Goal: Task Accomplishment & Management: Complete application form

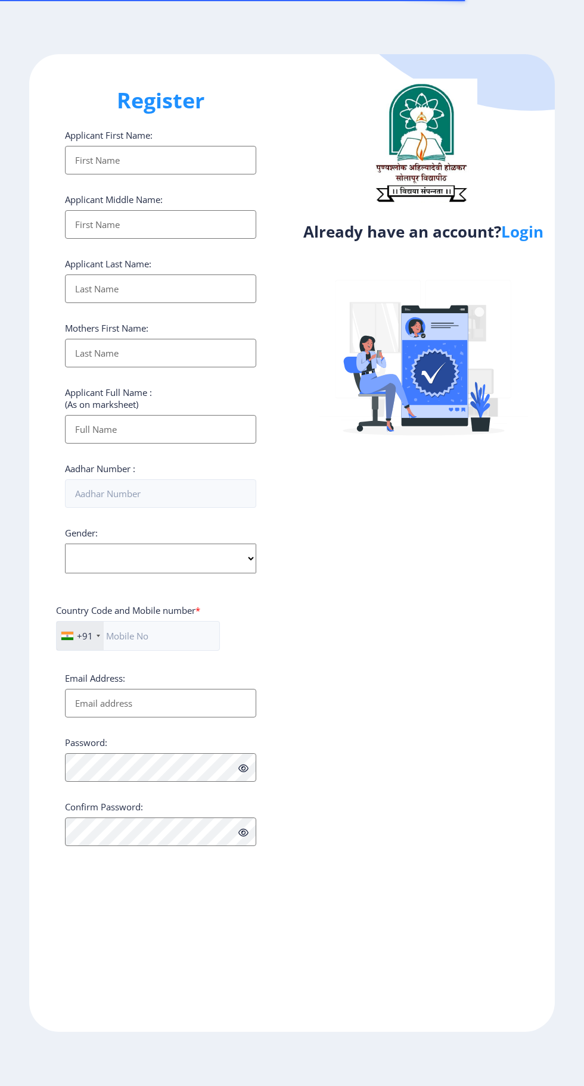
select select
click at [526, 233] on link "Login" at bounding box center [522, 231] width 42 height 21
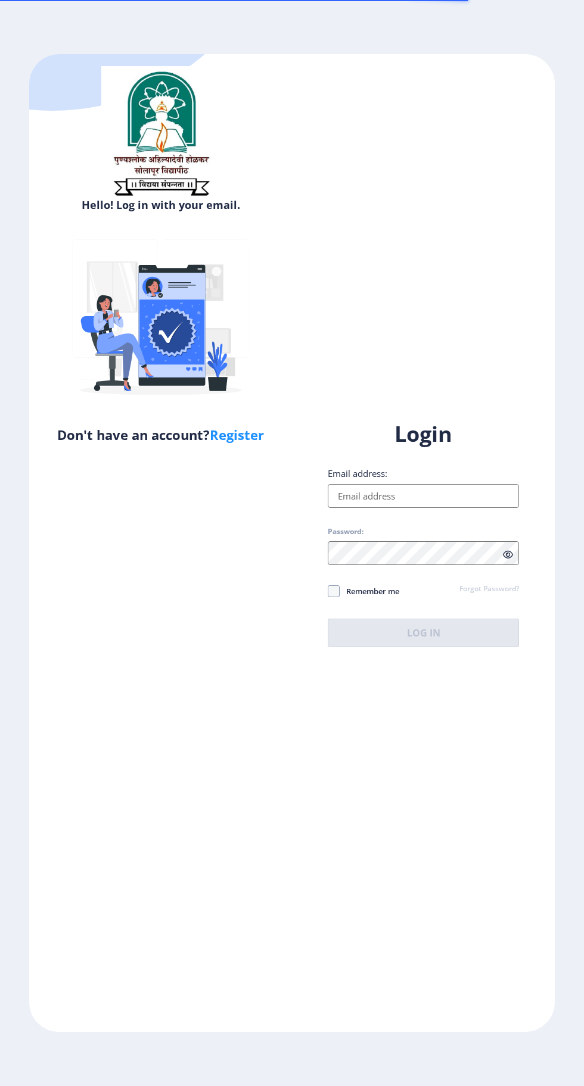
click at [429, 508] on input "Email address:" at bounding box center [423, 496] width 191 height 24
type input "[EMAIL_ADDRESS][DOMAIN_NAME]"
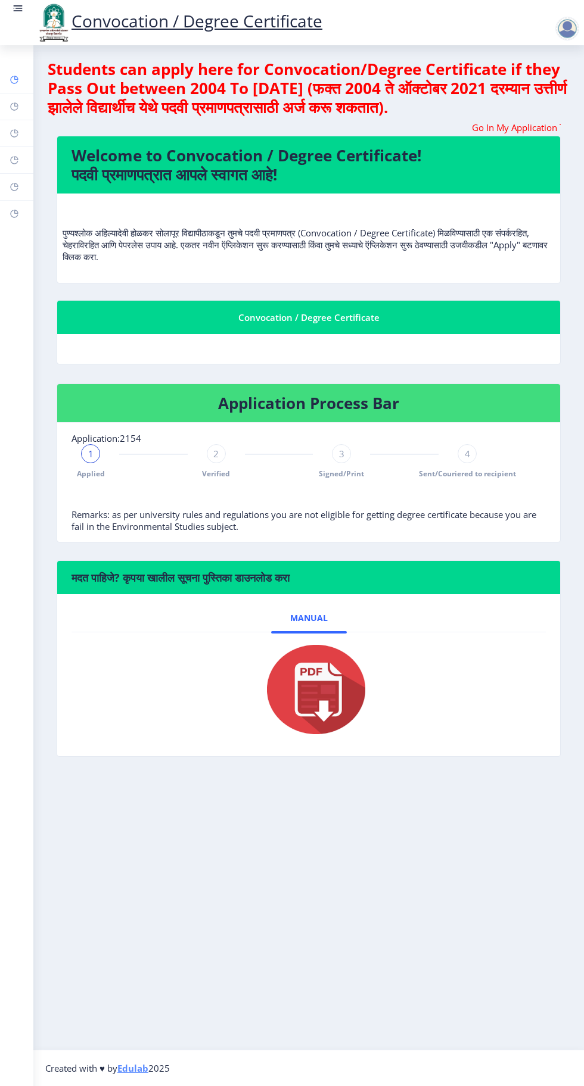
click at [13, 75] on rect at bounding box center [15, 80] width 10 height 10
click at [21, 18] on link at bounding box center [18, 22] width 12 height 40
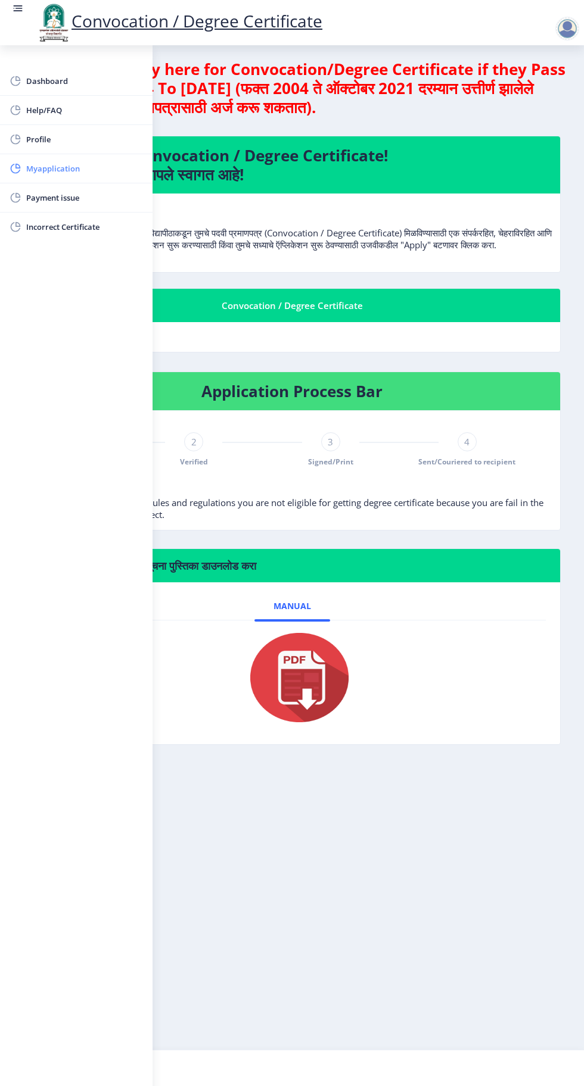
click at [80, 168] on span "Myapplication" at bounding box center [84, 168] width 117 height 14
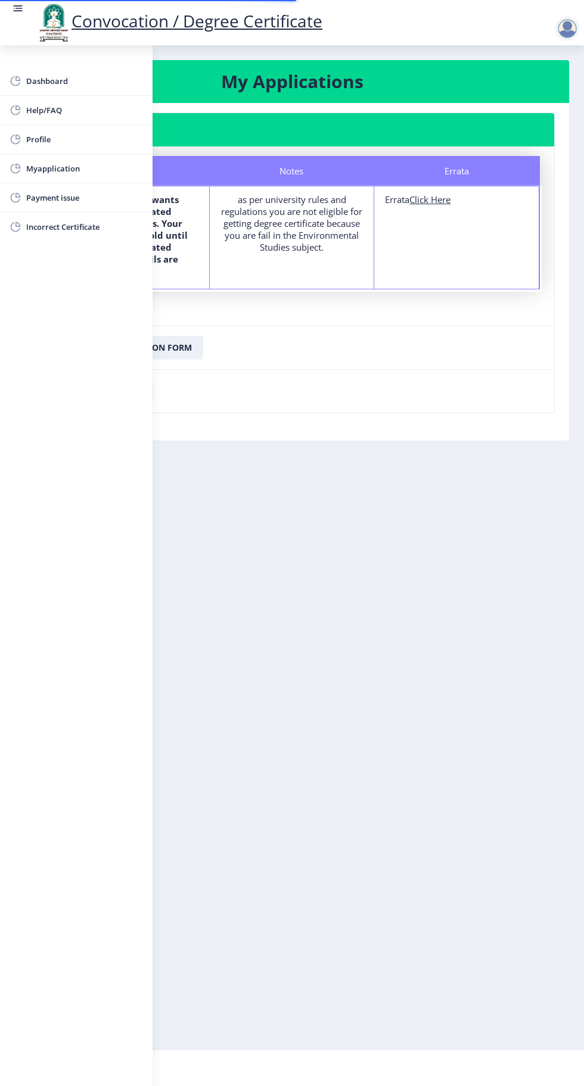
click at [17, 8] on rect at bounding box center [18, 8] width 7 height 1
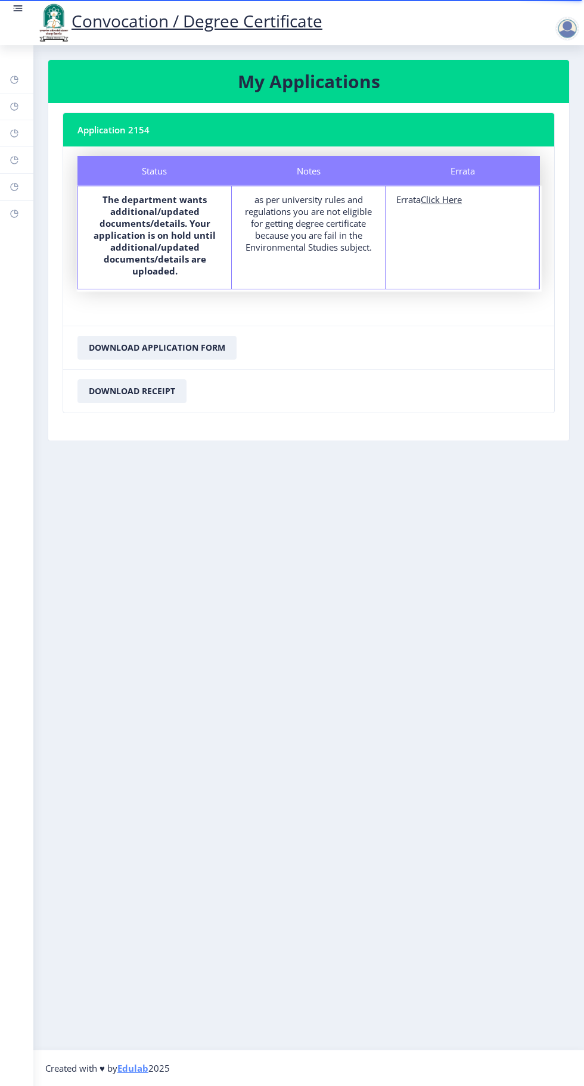
click at [457, 204] on u "Click Here" at bounding box center [440, 200] width 41 height 12
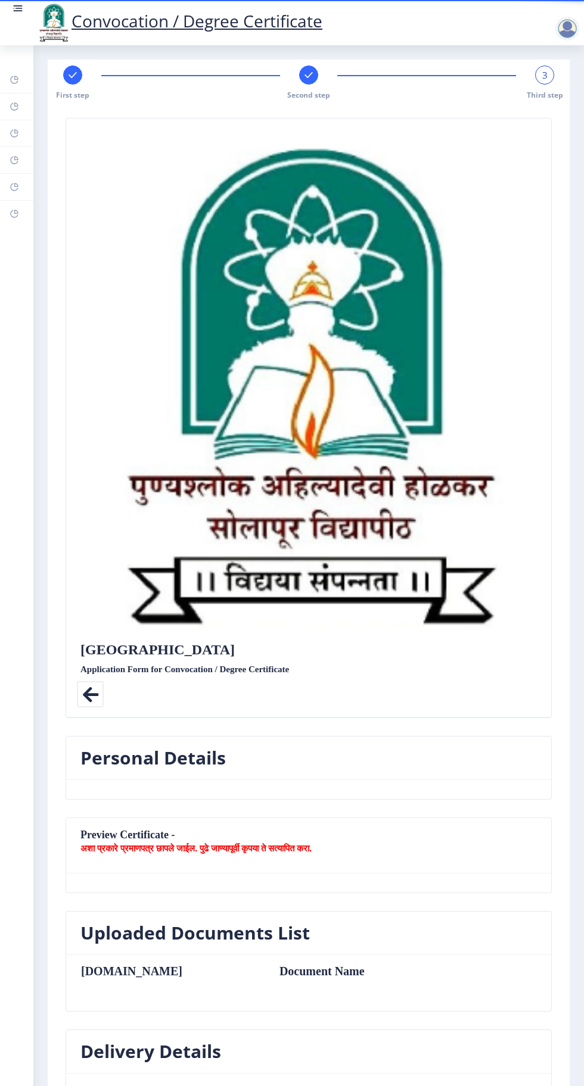
click at [179, 842] on b "अशा प्रकारे प्रमाणपत्र छापले जाईल. पुढे जाण्यापूर्वी कृपया ते सत्यापित करा." at bounding box center [195, 848] width 231 height 12
click at [127, 842] on b "अशा प्रकारे प्रमाणपत्र छापले जाईल. पुढे जाण्यापूर्वी कृपया ते सत्यापित करा." at bounding box center [195, 848] width 231 height 12
click at [90, 681] on icon at bounding box center [90, 694] width 27 height 27
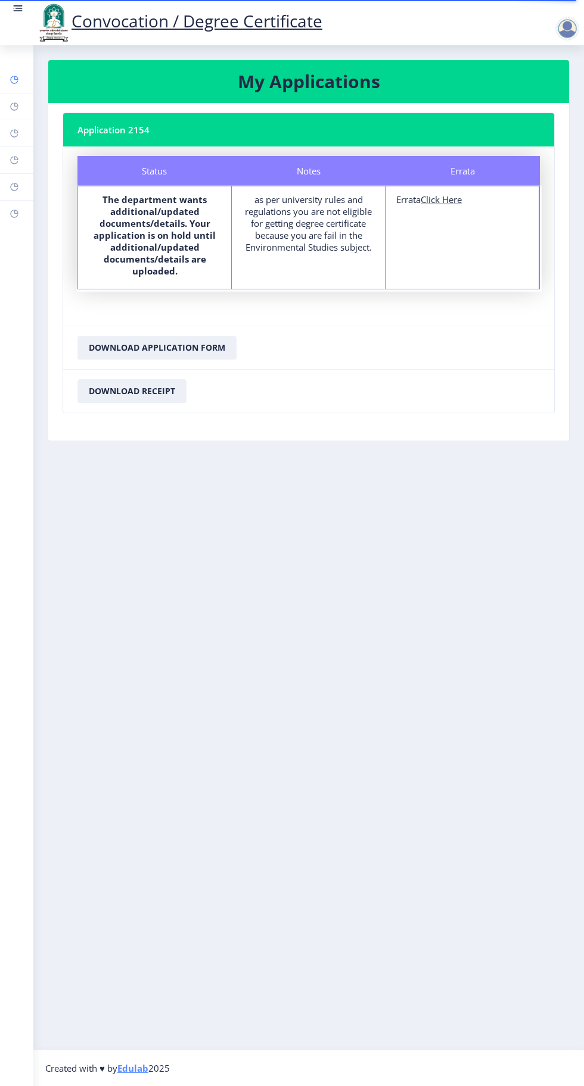
click at [17, 80] on rect at bounding box center [15, 80] width 10 height 10
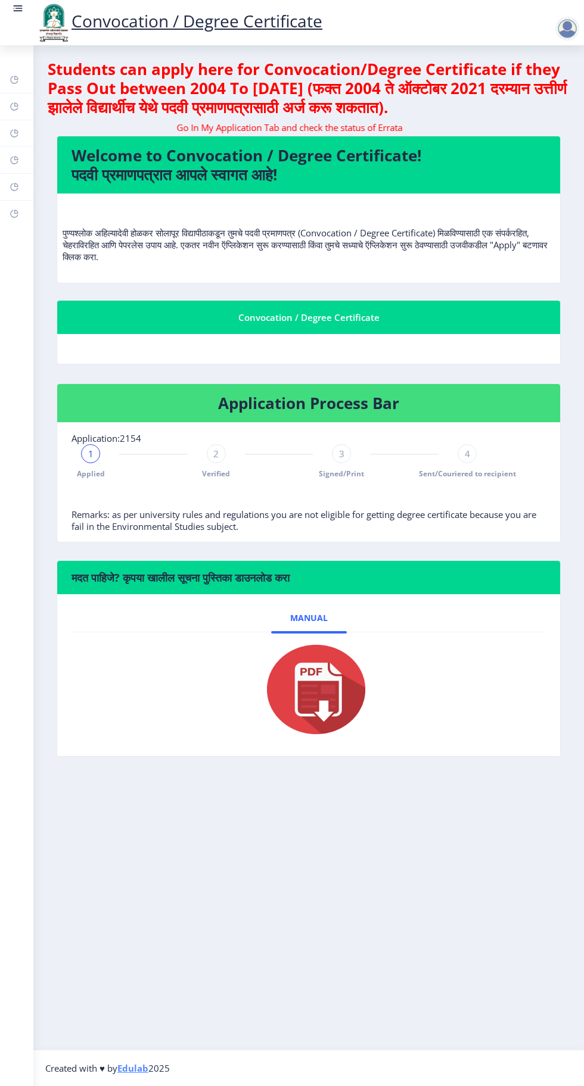
click at [220, 460] on div "2" at bounding box center [216, 453] width 19 height 19
click at [346, 453] on div "3" at bounding box center [341, 453] width 19 height 19
click at [467, 453] on span "4" at bounding box center [467, 454] width 5 height 12
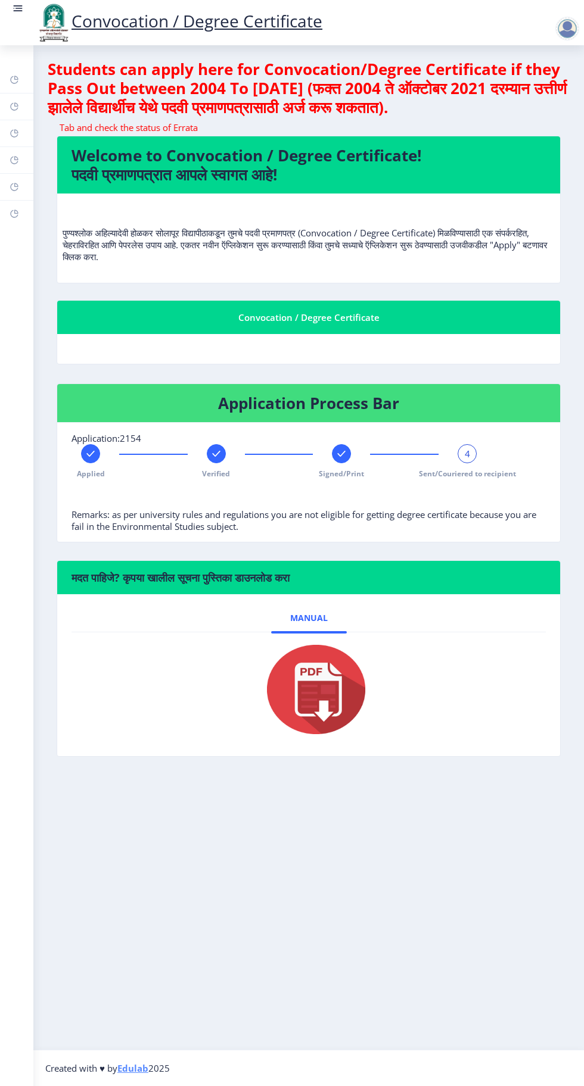
click at [14, 6] on rect at bounding box center [18, 5] width 9 height 1
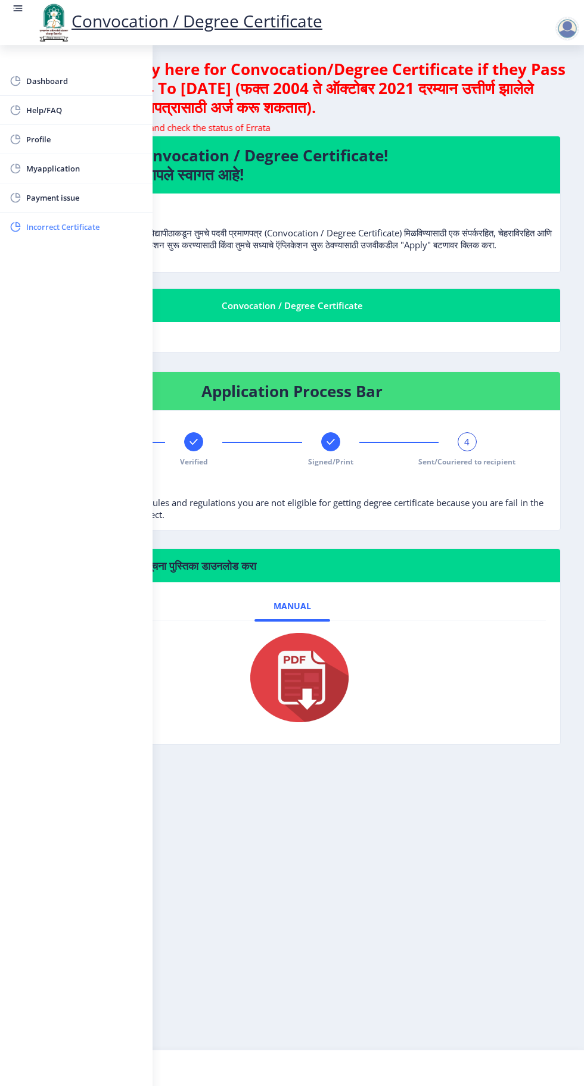
click at [88, 232] on span "Incorrect Certificate" at bounding box center [84, 227] width 117 height 14
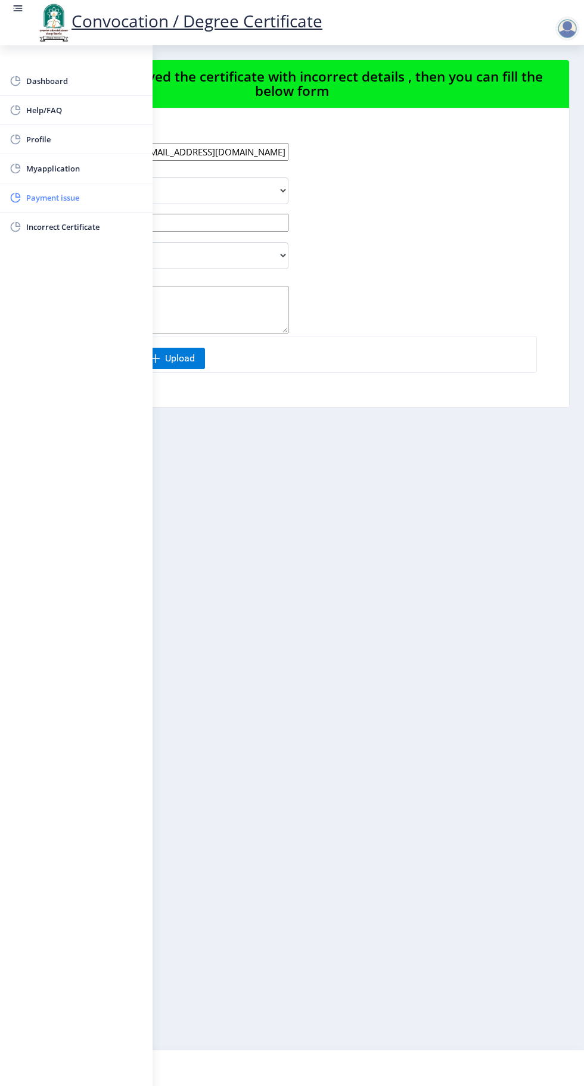
click at [52, 193] on span "Payment issue" at bounding box center [84, 198] width 117 height 14
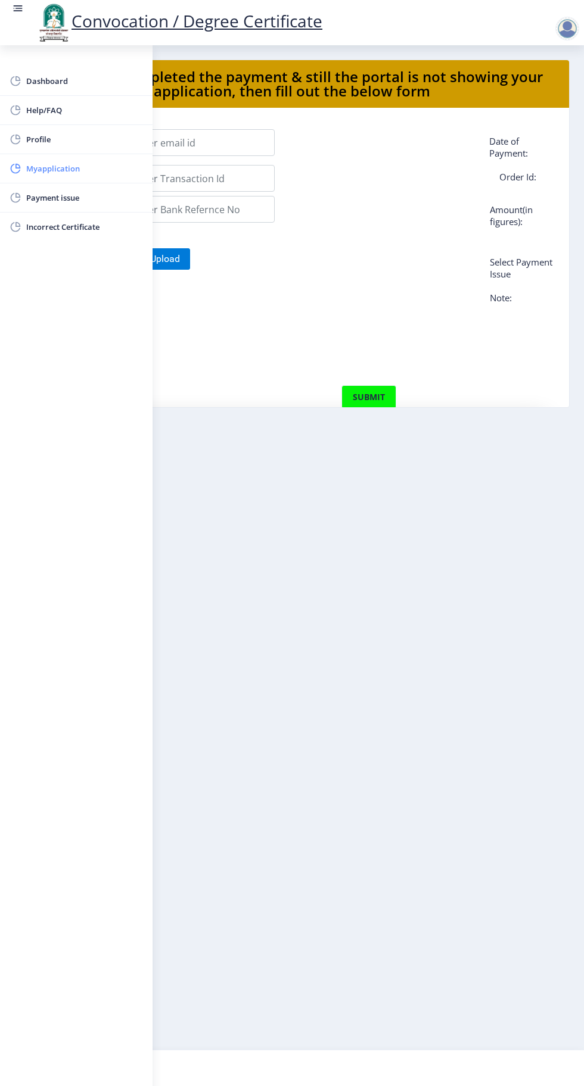
click at [60, 162] on span "Myapplication" at bounding box center [84, 168] width 117 height 14
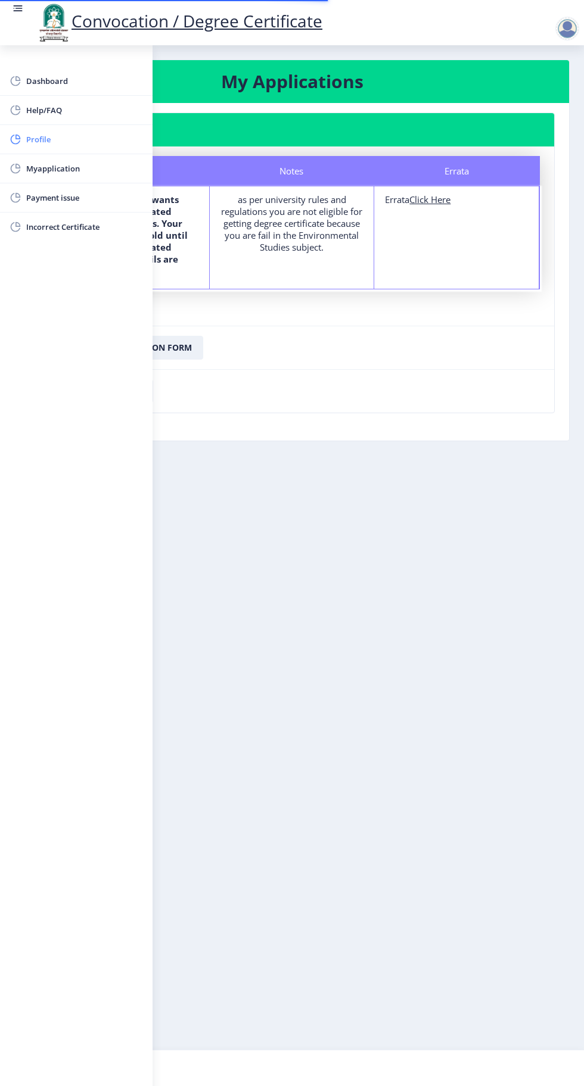
click at [40, 141] on span "Profile" at bounding box center [84, 139] width 117 height 14
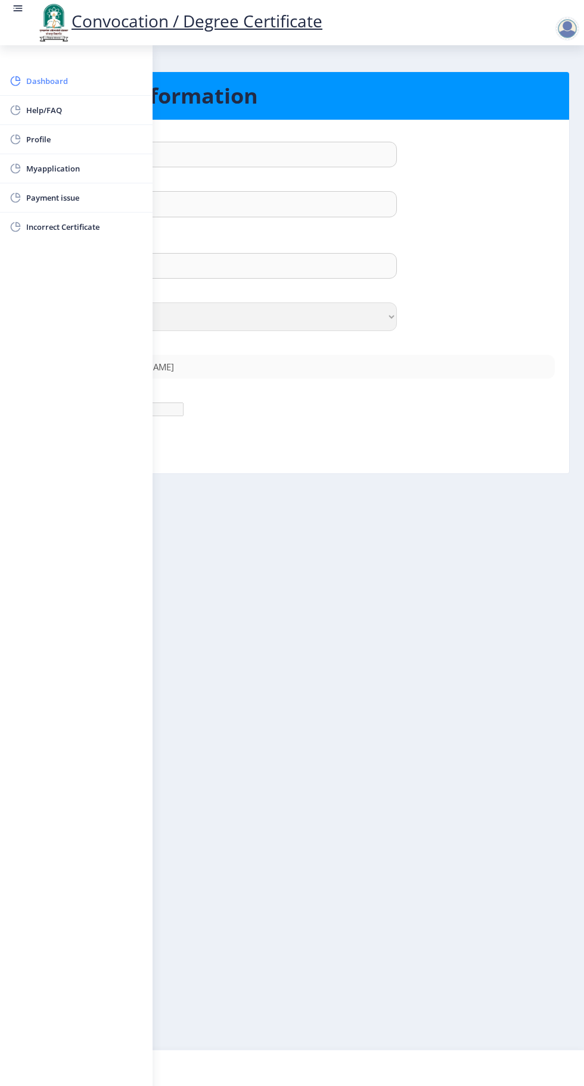
click at [57, 80] on span "Dashboard" at bounding box center [84, 81] width 117 height 14
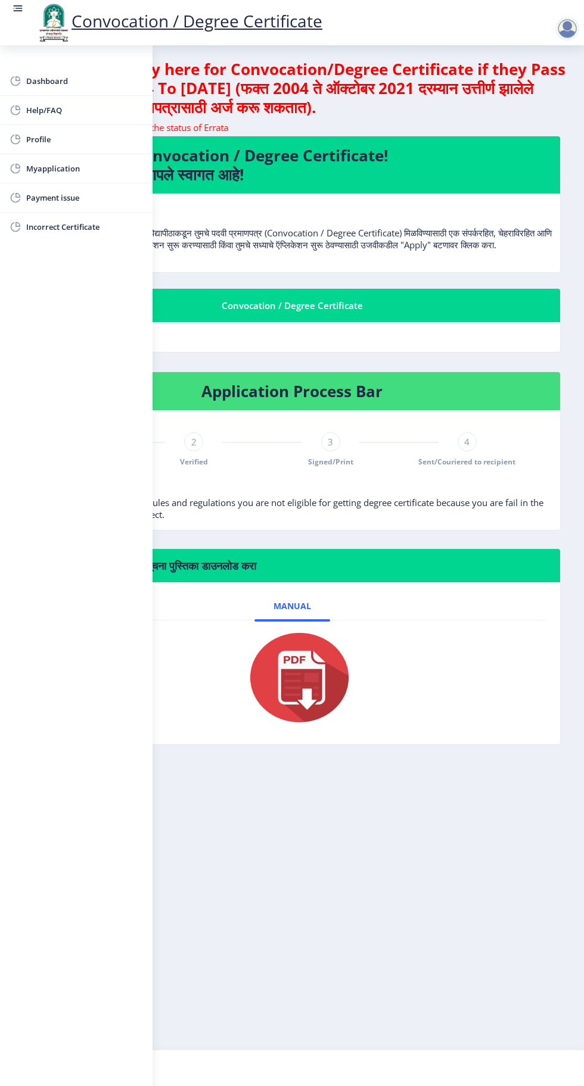
click at [210, 25] on link "Convocation / Degree Certificate" at bounding box center [179, 21] width 286 height 23
click at [17, 20] on link at bounding box center [18, 22] width 12 height 40
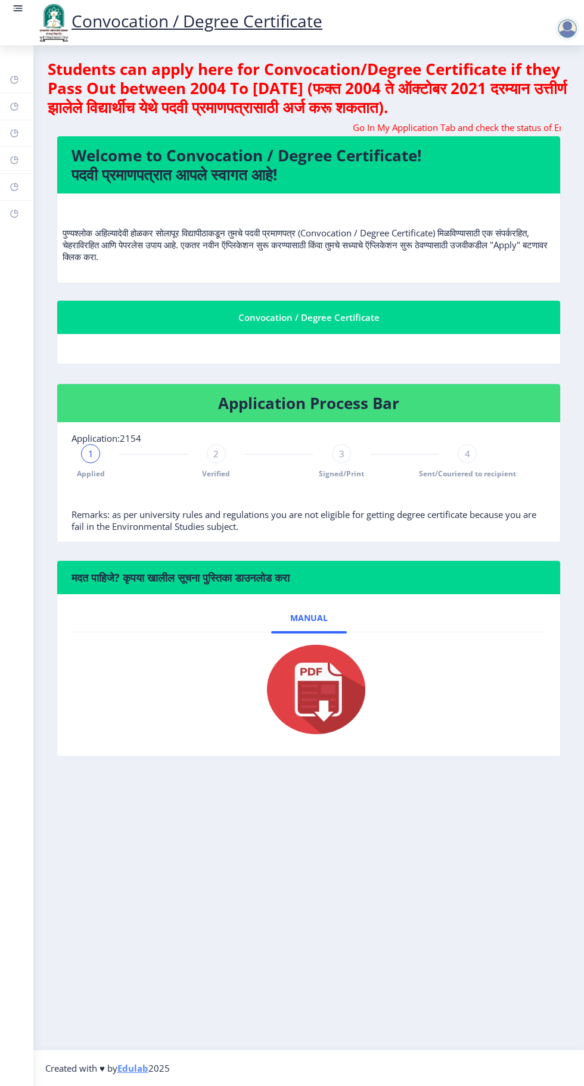
click at [438, 881] on nb-layout-column "Students can apply here for Convocation/Degree Certificate if they Pass Out bet…" at bounding box center [308, 547] width 550 height 1005
click at [324, 694] on img at bounding box center [308, 689] width 119 height 95
click at [18, 17] on link at bounding box center [18, 22] width 12 height 40
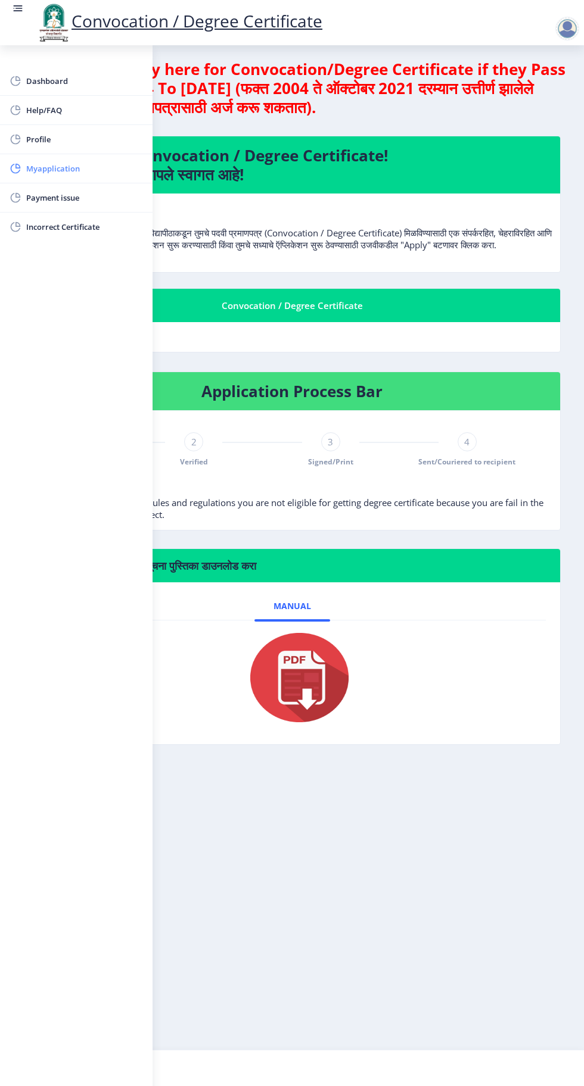
click at [68, 168] on span "Myapplication" at bounding box center [84, 168] width 117 height 14
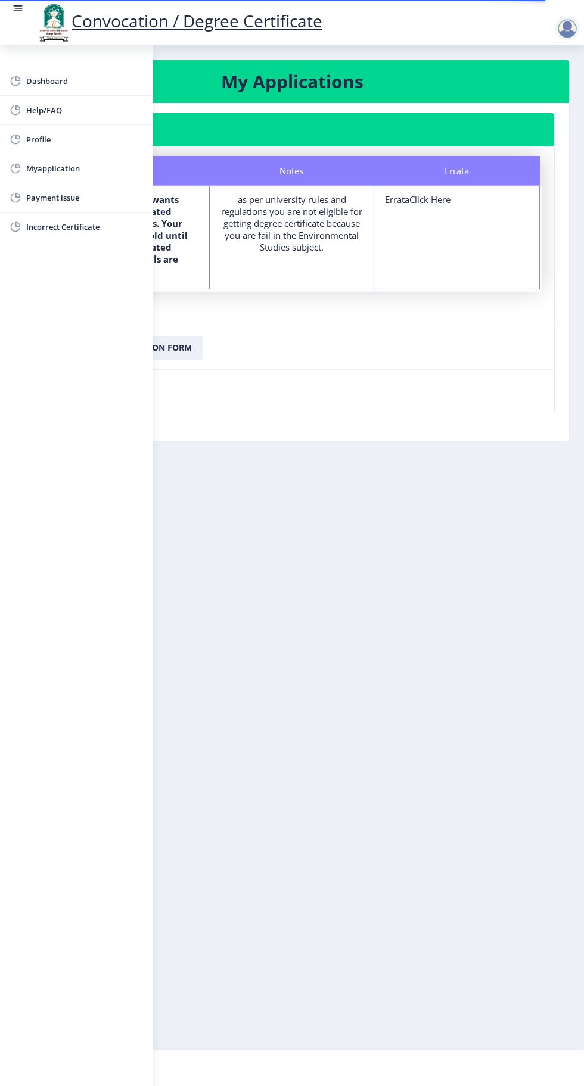
click at [17, 8] on rect at bounding box center [18, 8] width 7 height 1
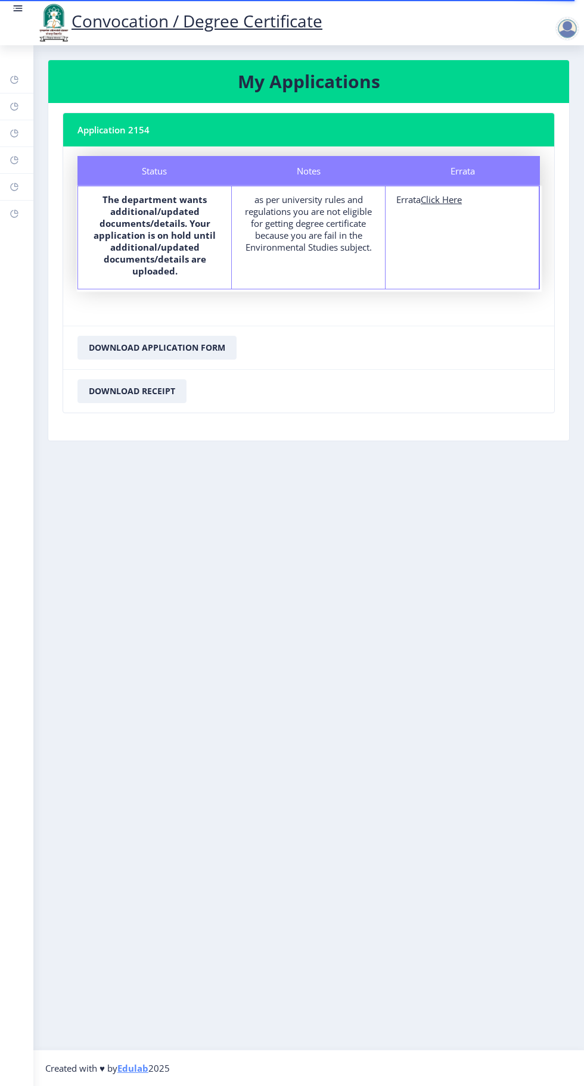
click at [462, 203] on u "Click Here" at bounding box center [440, 200] width 41 height 12
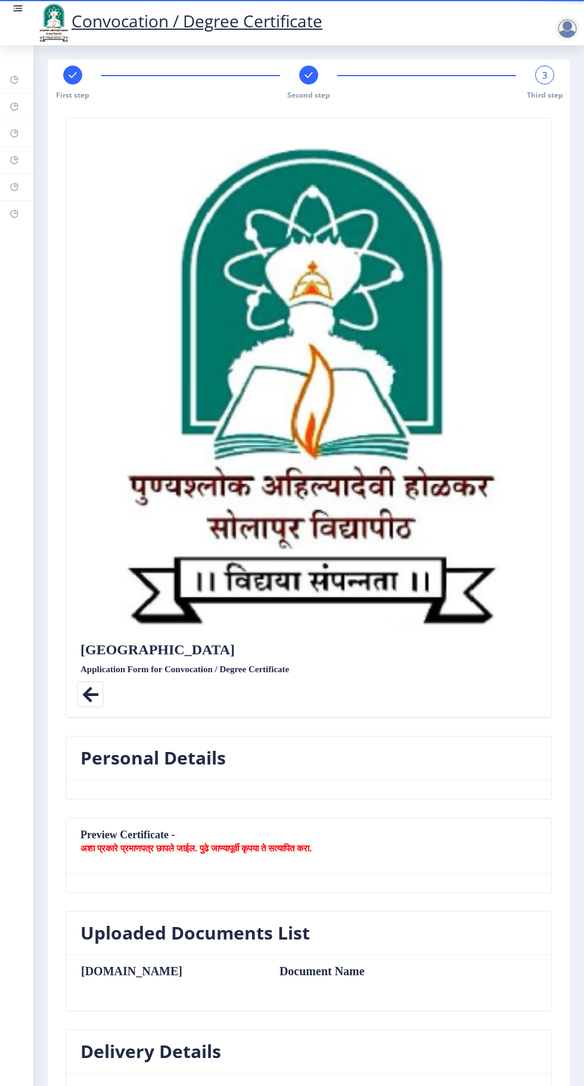
click at [560, 29] on div at bounding box center [567, 29] width 24 height 24
click at [520, 386] on img at bounding box center [308, 385] width 456 height 515
click at [281, 834] on nb-card-header "Preview Certificate - अशा प्रकारे प्रमाणपत्र छापले जाईल. पुढे जाण्यापूर्वी कृपय…" at bounding box center [308, 845] width 485 height 55
click at [13, 78] on rect at bounding box center [15, 80] width 10 height 10
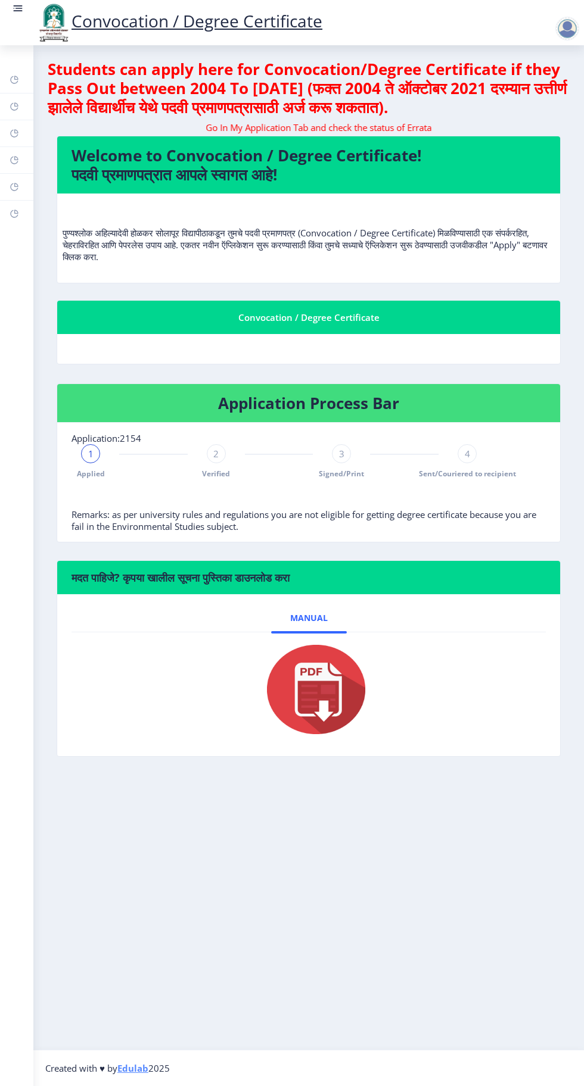
click at [562, 28] on div at bounding box center [567, 29] width 24 height 24
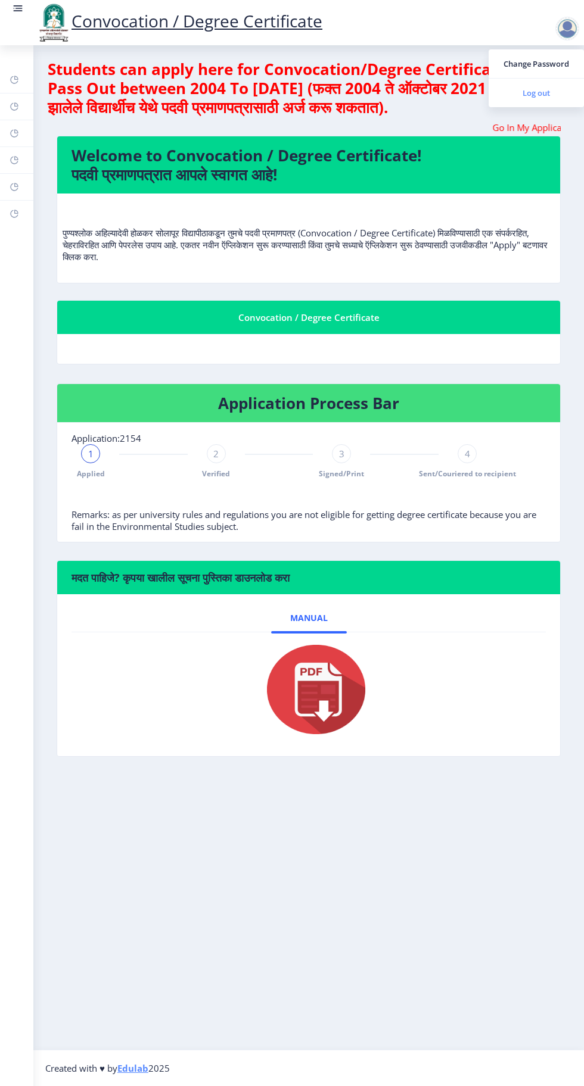
click at [541, 92] on span "Log out" at bounding box center [536, 93] width 76 height 14
